Goal: Find specific page/section: Find specific page/section

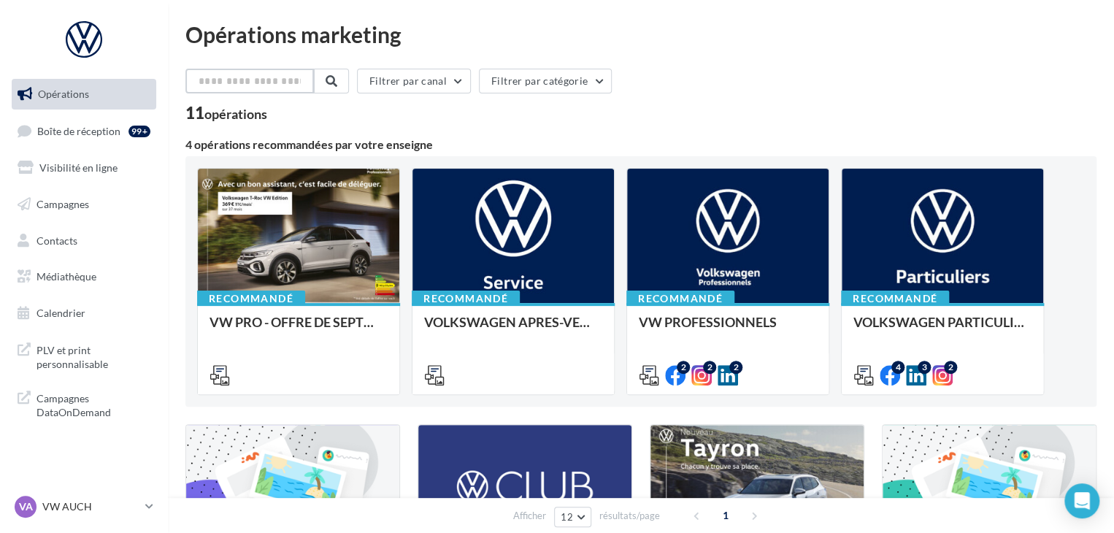
click at [243, 85] on input "text" at bounding box center [249, 81] width 128 height 25
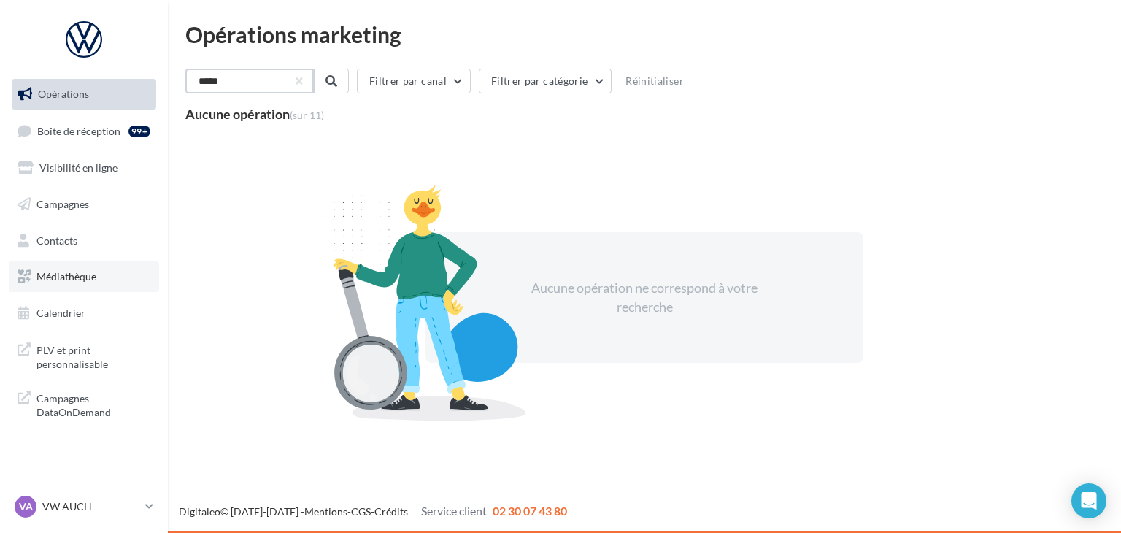
type input "*****"
click at [58, 284] on link "Médiathèque" at bounding box center [84, 276] width 150 height 31
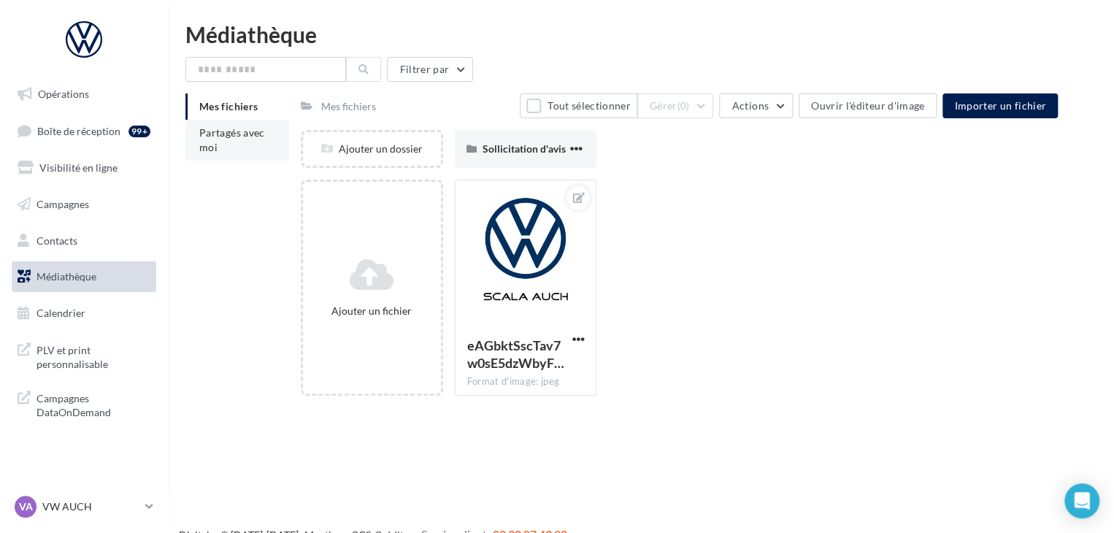
click at [241, 133] on span "Partagés avec moi" at bounding box center [232, 139] width 66 height 27
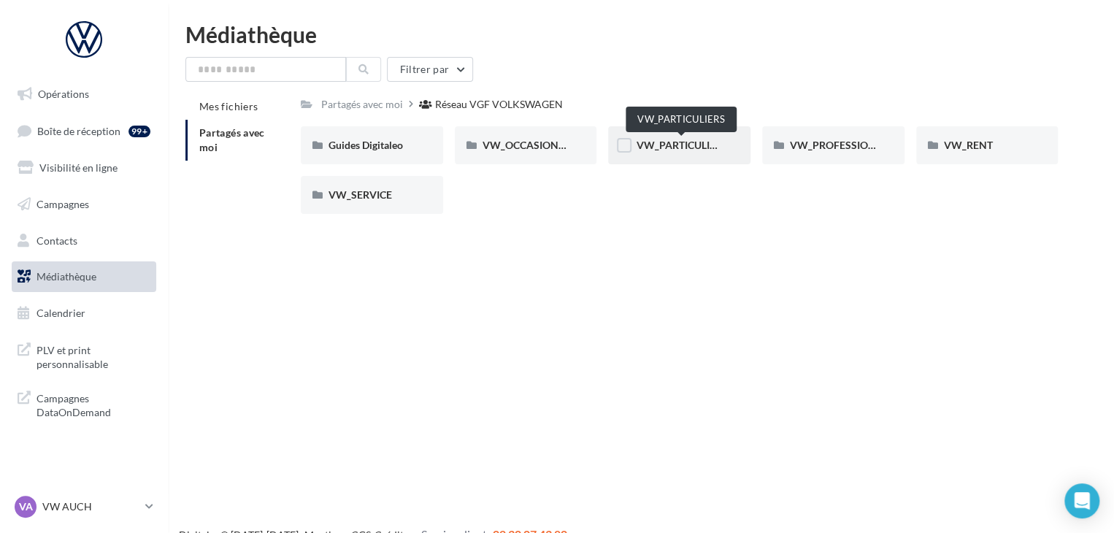
click at [689, 150] on span "VW_PARTICULIERS" at bounding box center [681, 145] width 91 height 12
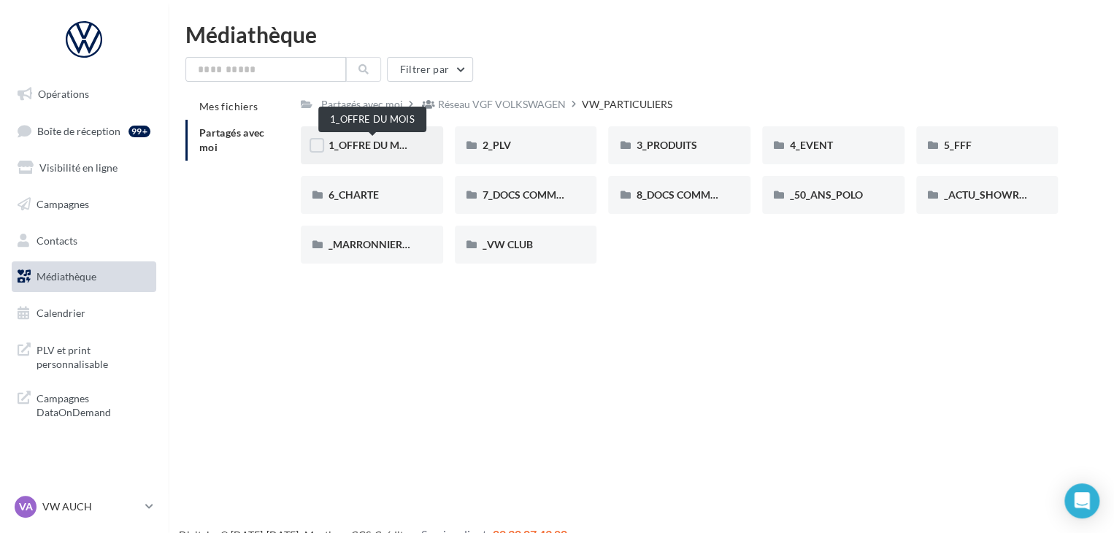
click at [366, 145] on span "1_OFFRE DU MOIS" at bounding box center [372, 145] width 88 height 12
click at [689, 152] on div "3_PRODUITS" at bounding box center [679, 145] width 87 height 15
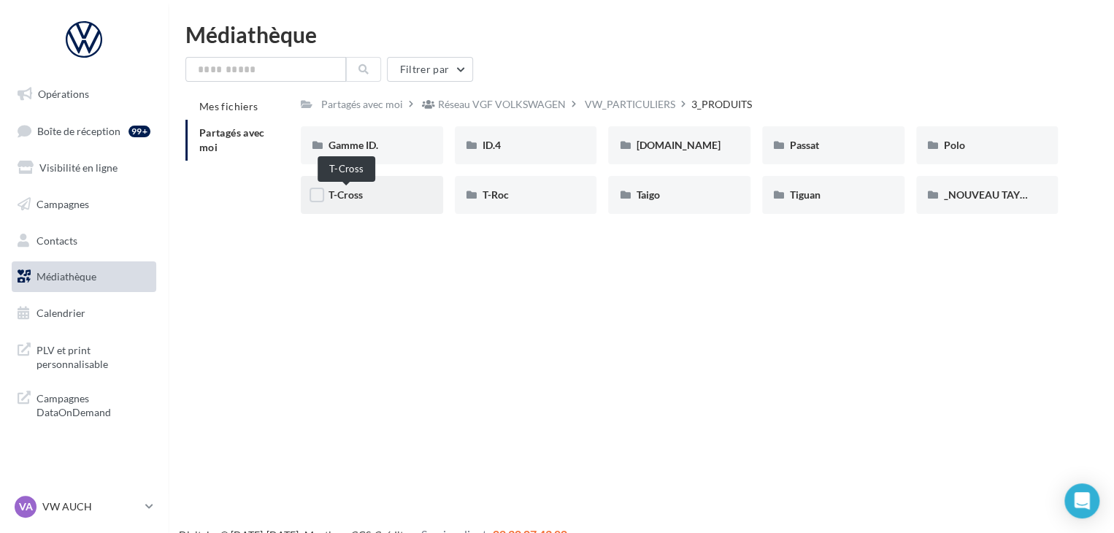
click at [361, 191] on span "T-Cross" at bounding box center [345, 194] width 34 height 12
click at [974, 154] on div "Polo" at bounding box center [987, 145] width 142 height 38
click at [314, 58] on input "text" at bounding box center [265, 69] width 161 height 25
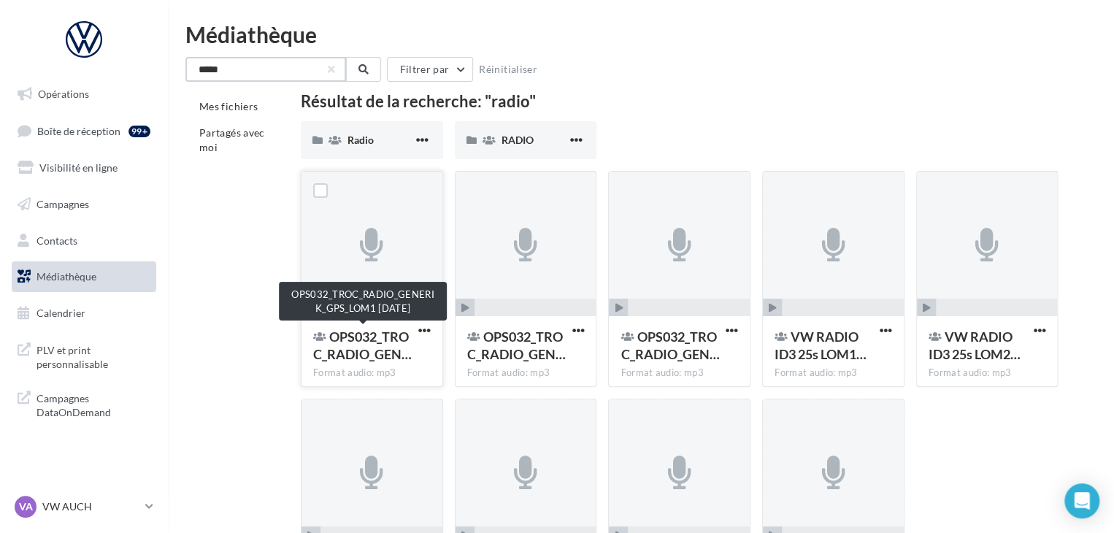
scroll to position [156, 0]
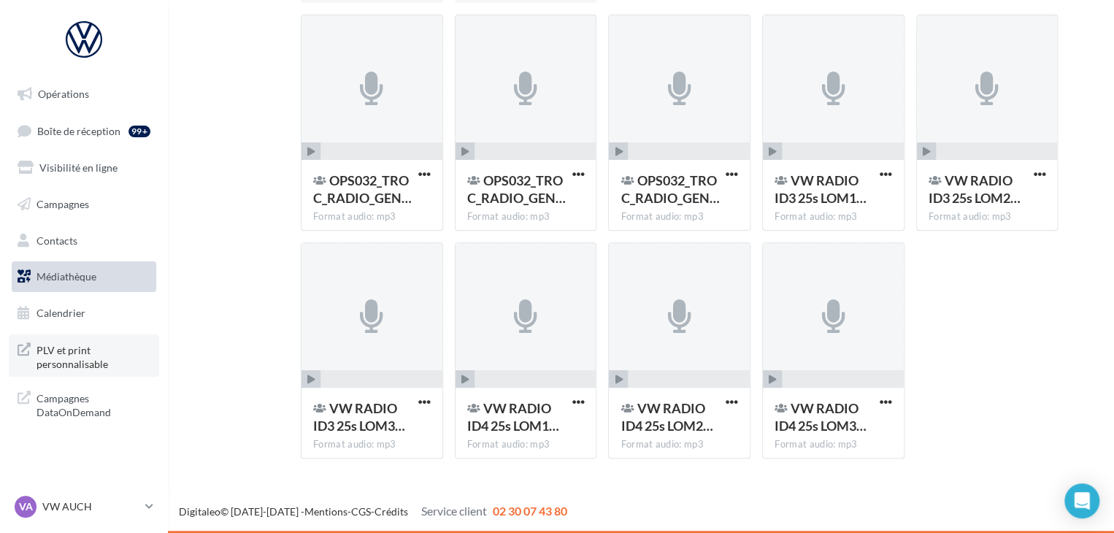
type input "*****"
click at [82, 363] on span "PLV et print personnalisable" at bounding box center [93, 355] width 114 height 31
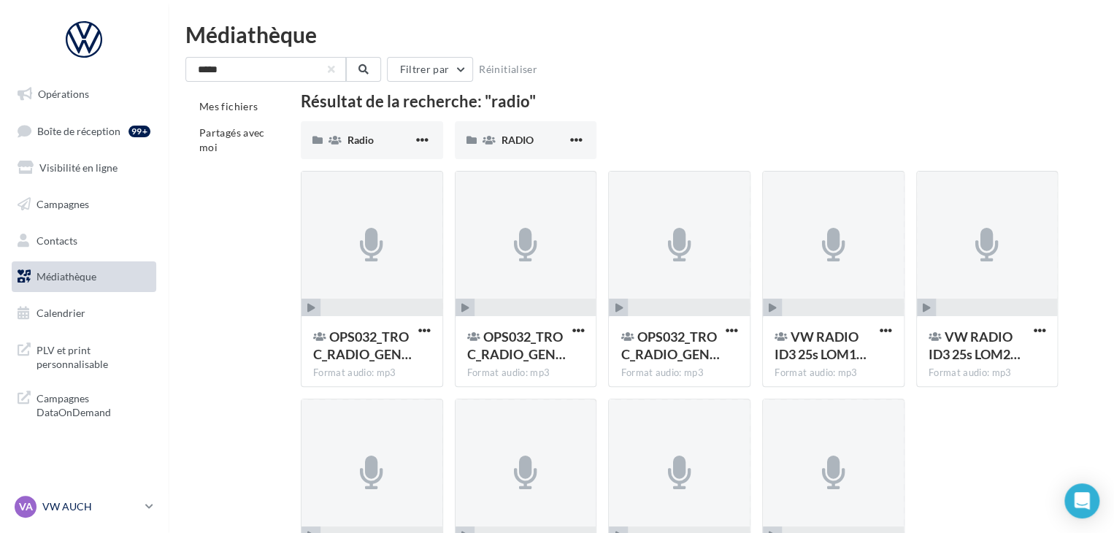
click at [149, 506] on icon at bounding box center [149, 506] width 8 height 12
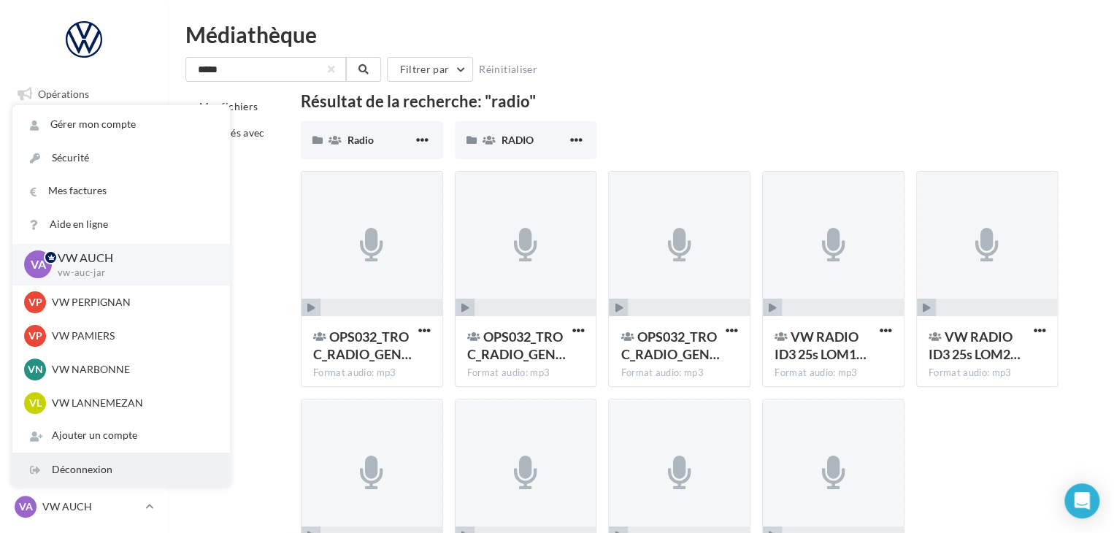
click at [111, 469] on div "Déconnexion" at bounding box center [121, 469] width 218 height 33
